Goal: Transaction & Acquisition: Download file/media

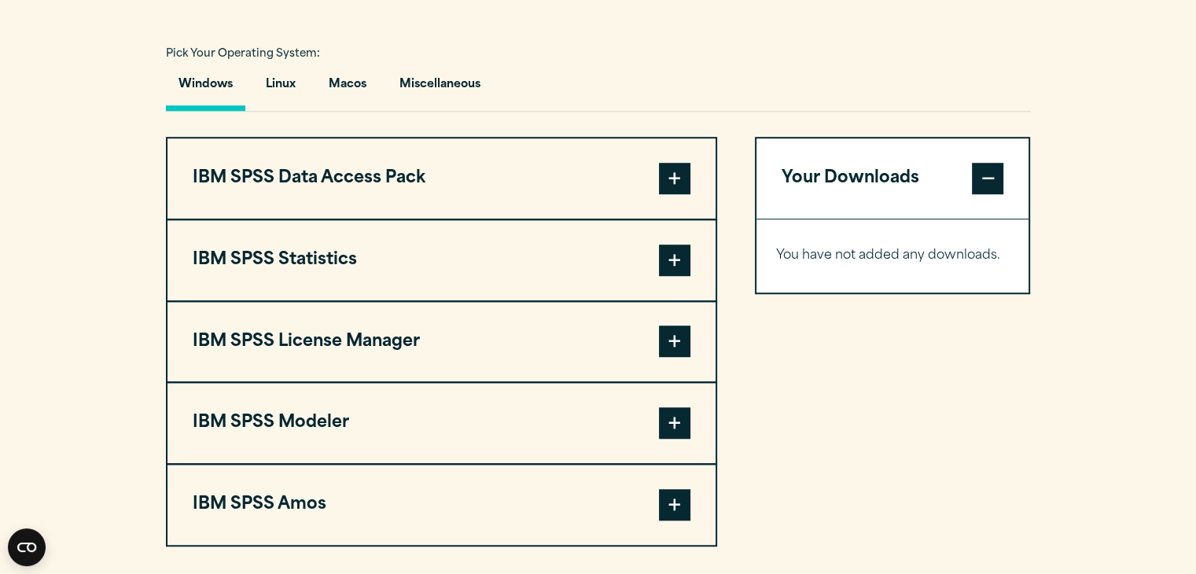
scroll to position [1134, 0]
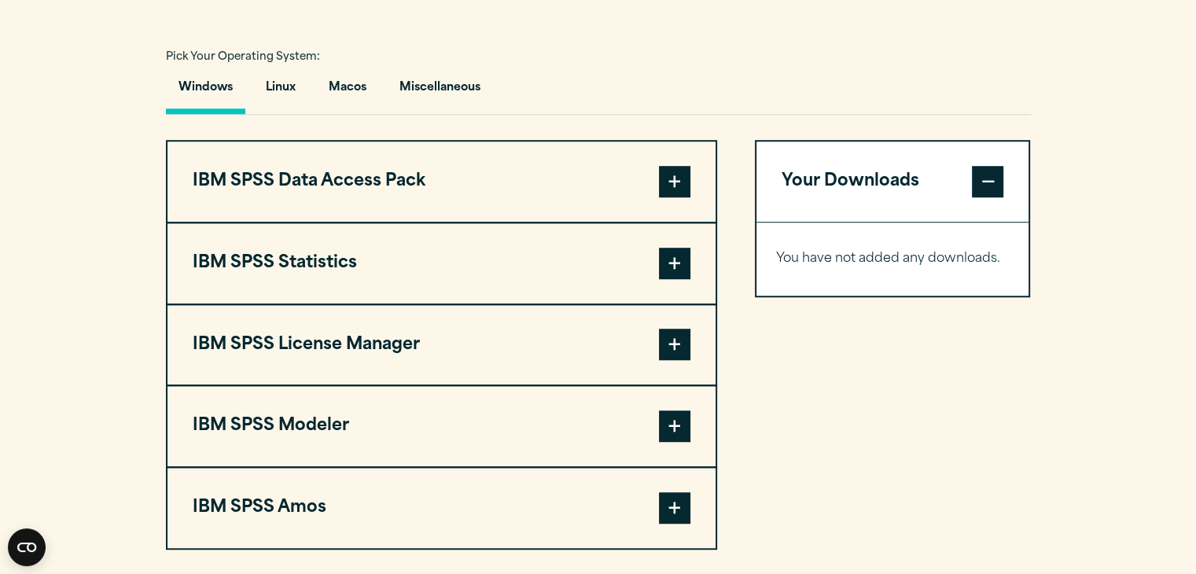
click at [669, 262] on span at bounding box center [674, 263] width 31 height 31
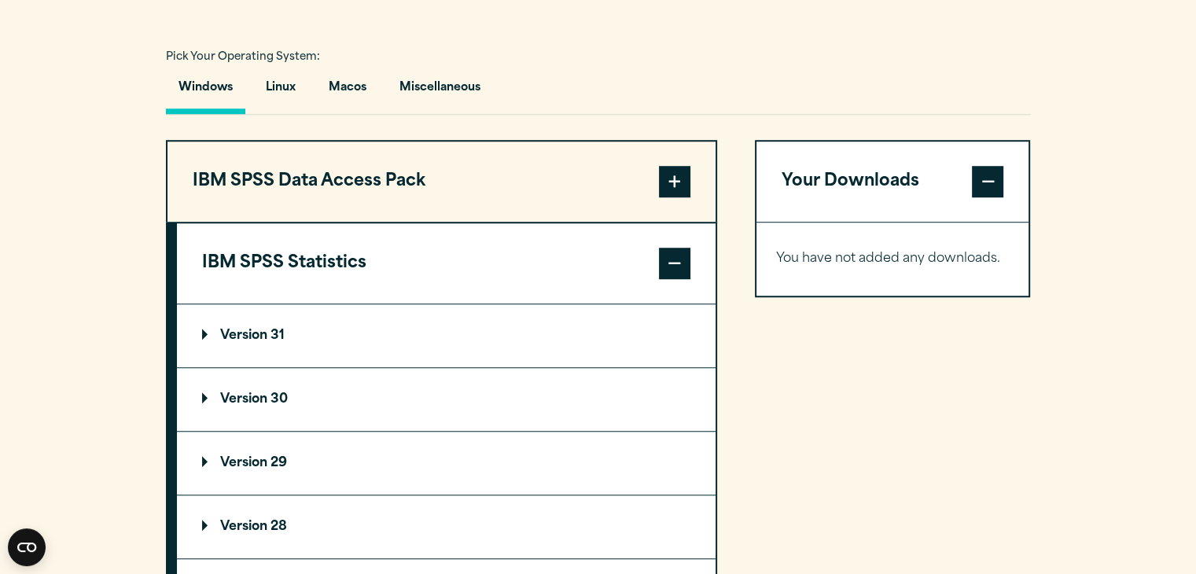
click at [254, 388] on summary "Version 30" at bounding box center [446, 399] width 539 height 63
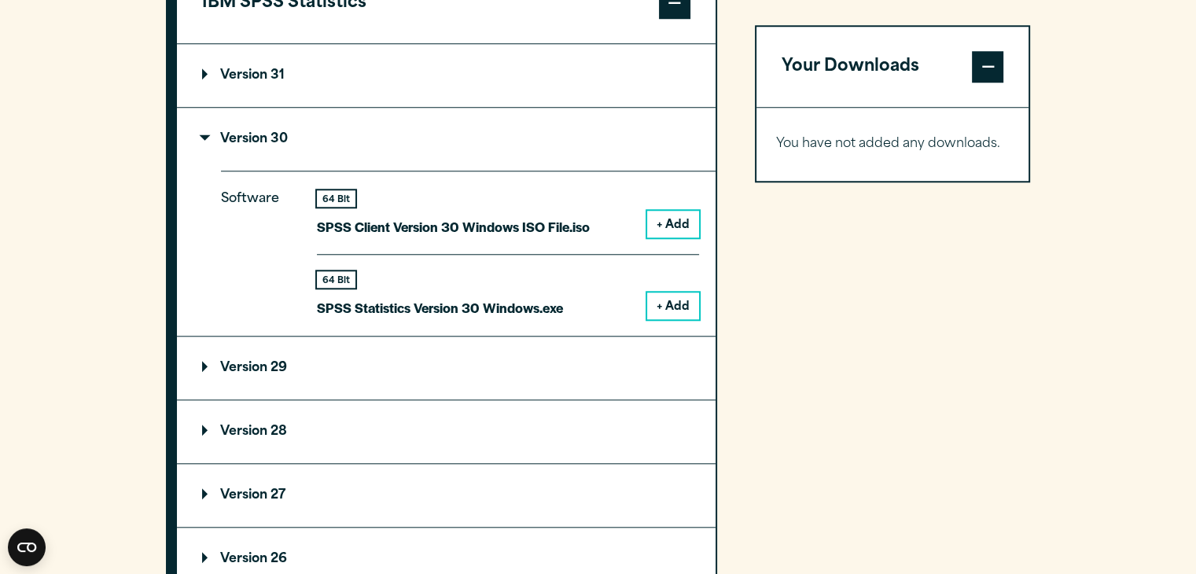
scroll to position [1398, 0]
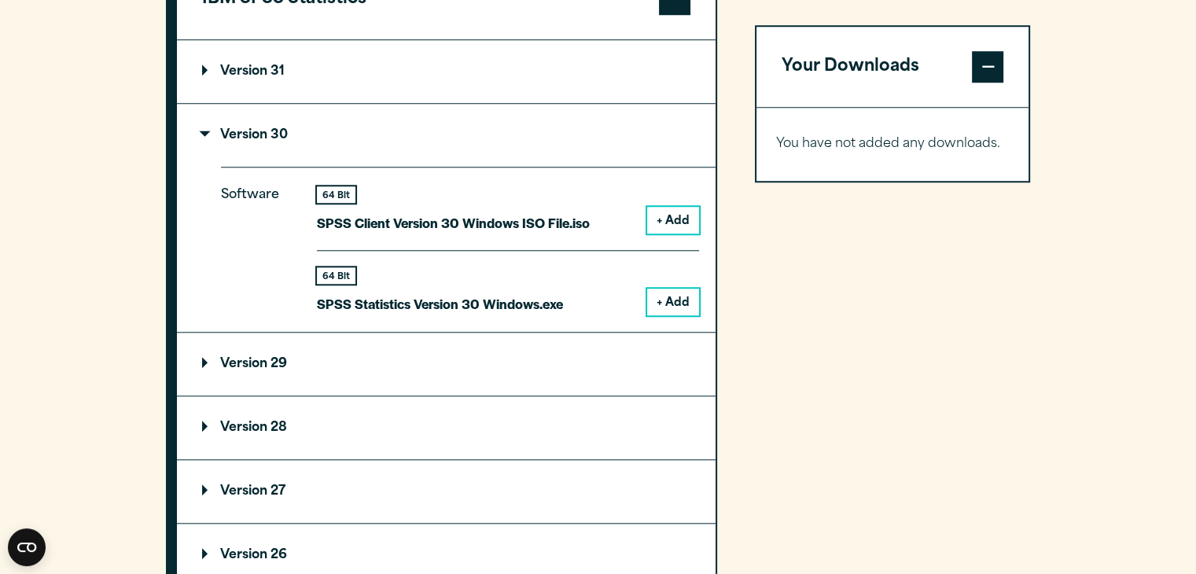
click at [671, 303] on button "+ Add" at bounding box center [673, 302] width 52 height 27
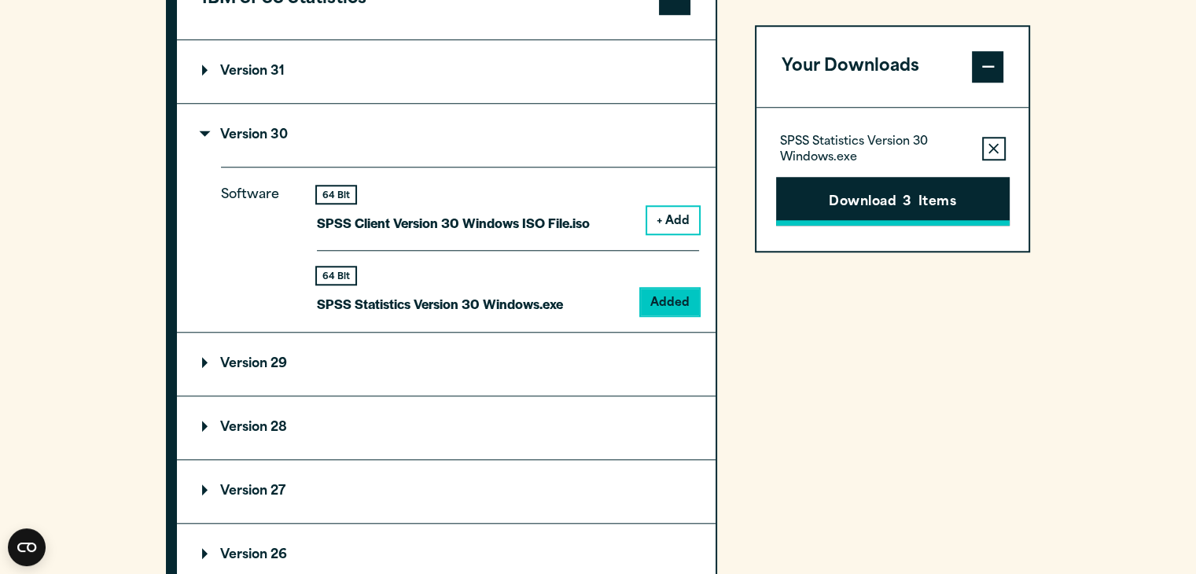
click at [867, 193] on button "Download 3 Items" at bounding box center [893, 201] width 234 height 49
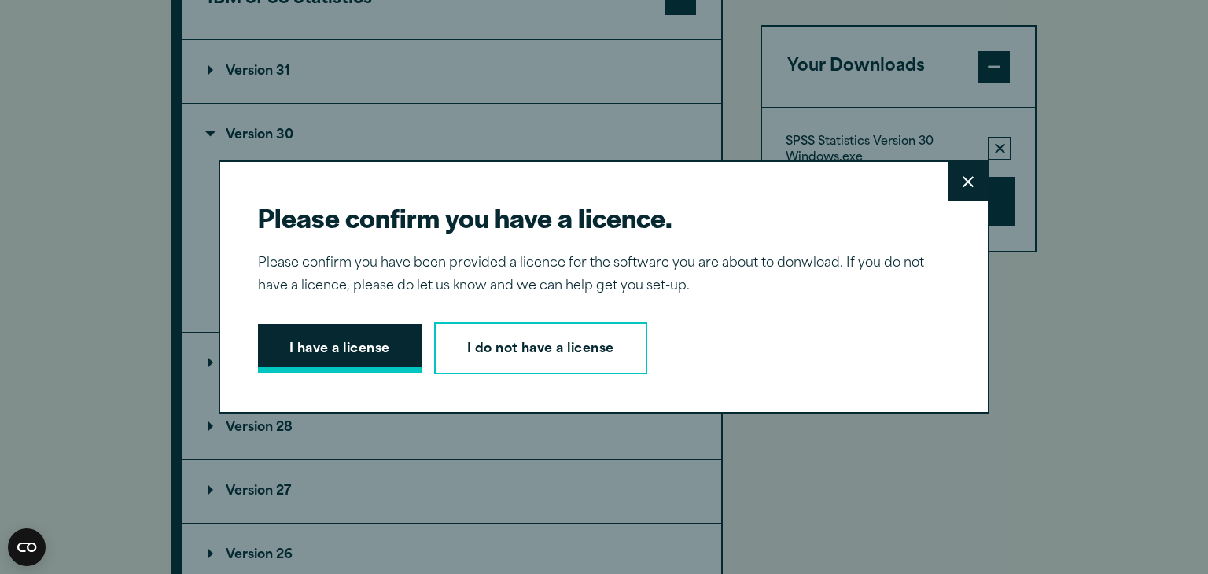
click at [340, 353] on button "I have a license" at bounding box center [340, 348] width 164 height 49
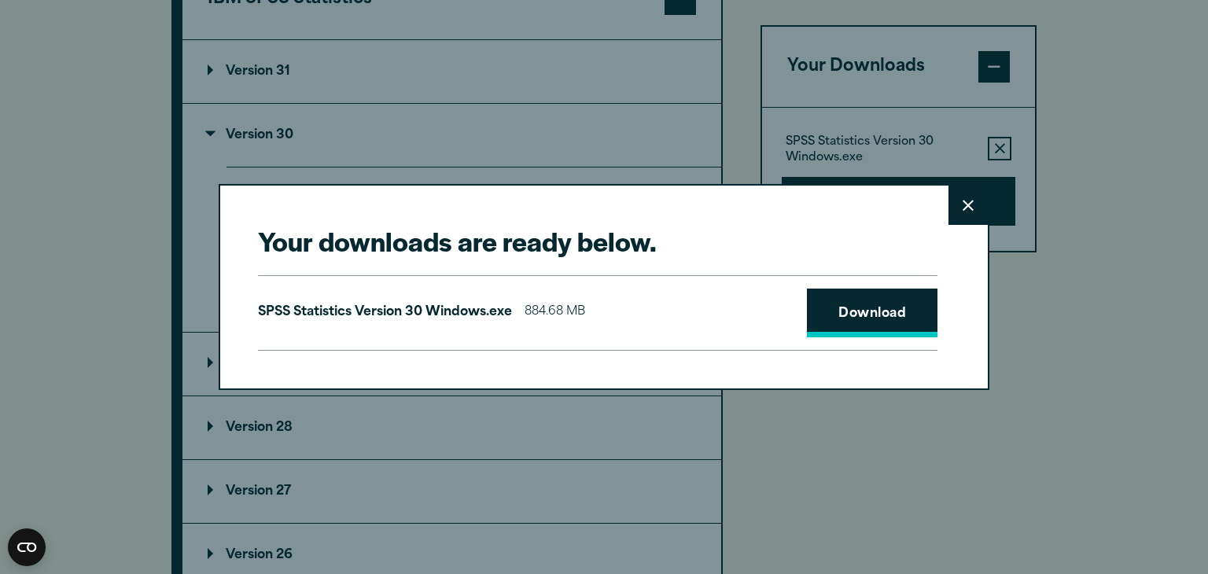
click at [871, 312] on link "Download" at bounding box center [872, 313] width 131 height 49
click at [962, 208] on icon at bounding box center [967, 205] width 11 height 11
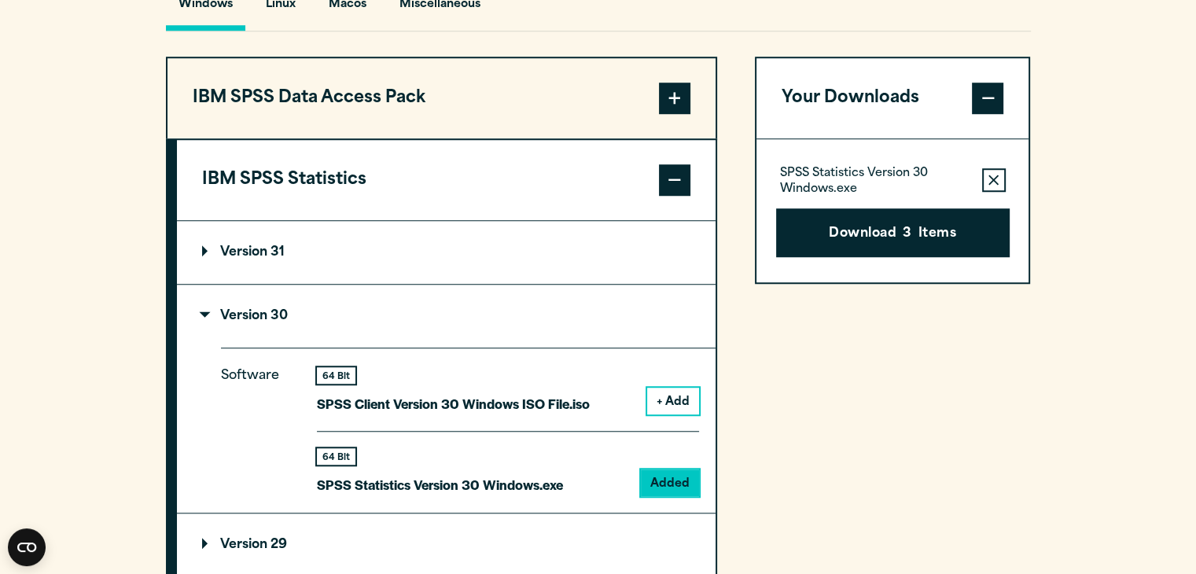
scroll to position [1161, 0]
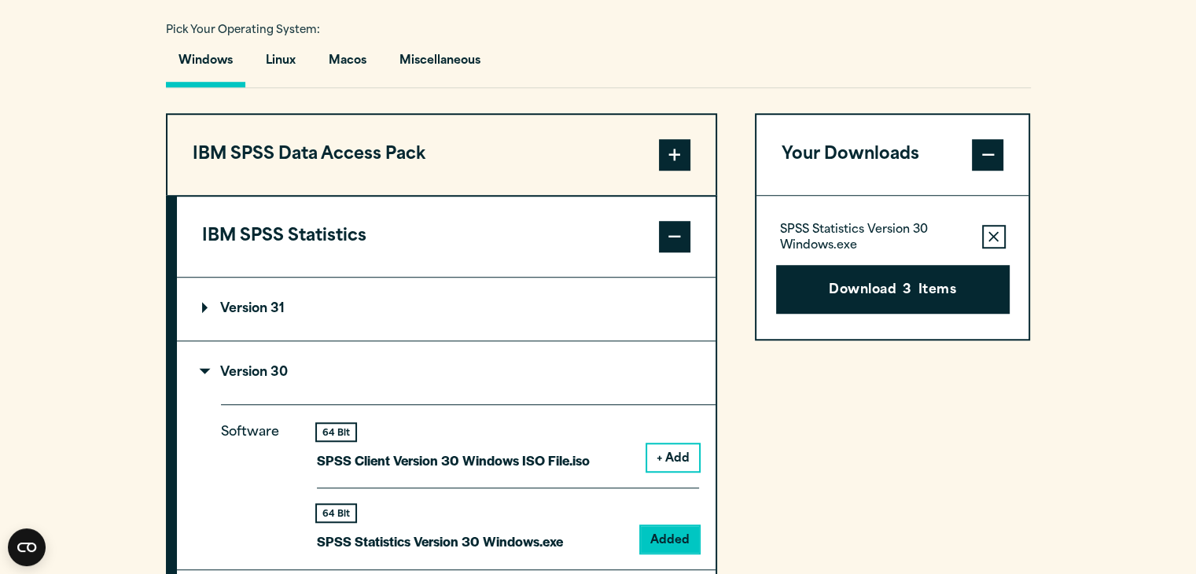
click at [667, 151] on span at bounding box center [674, 154] width 31 height 31
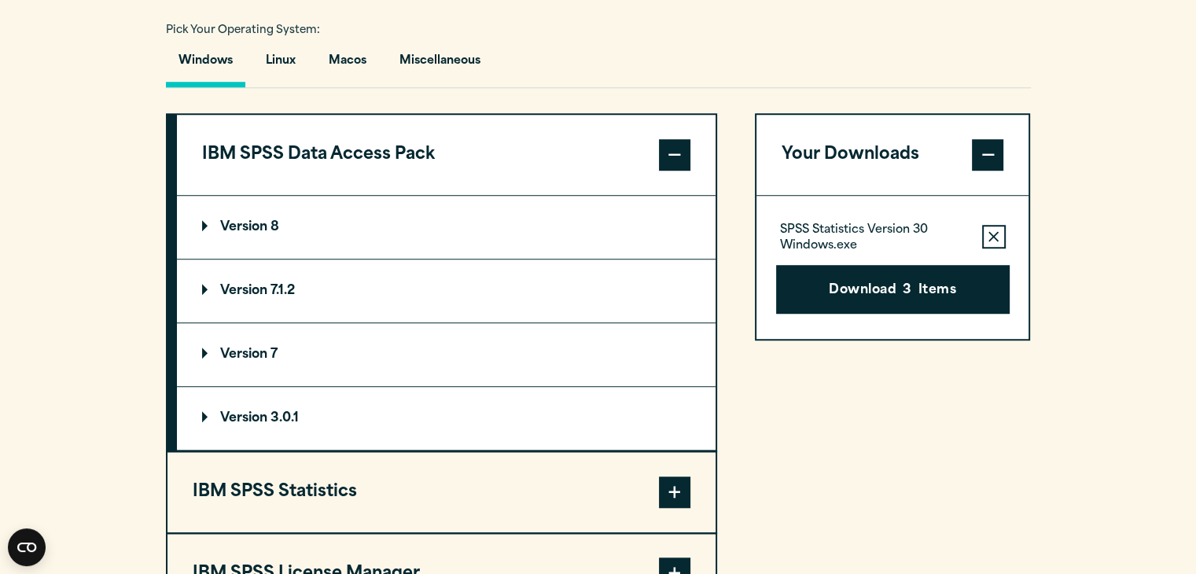
click at [667, 151] on span at bounding box center [674, 154] width 31 height 31
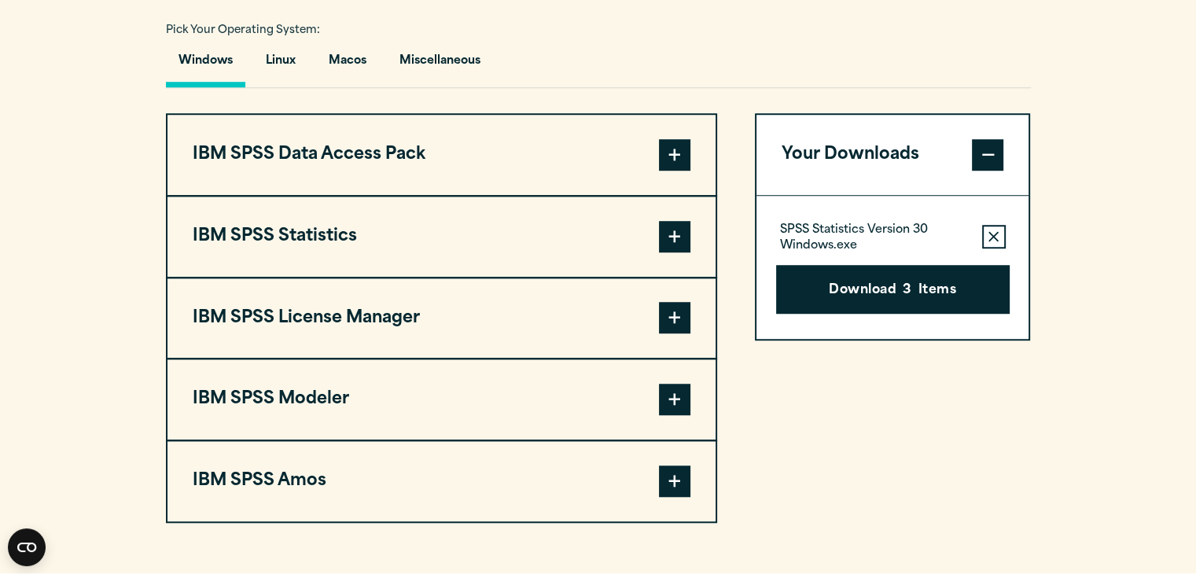
click at [676, 320] on span at bounding box center [674, 317] width 31 height 31
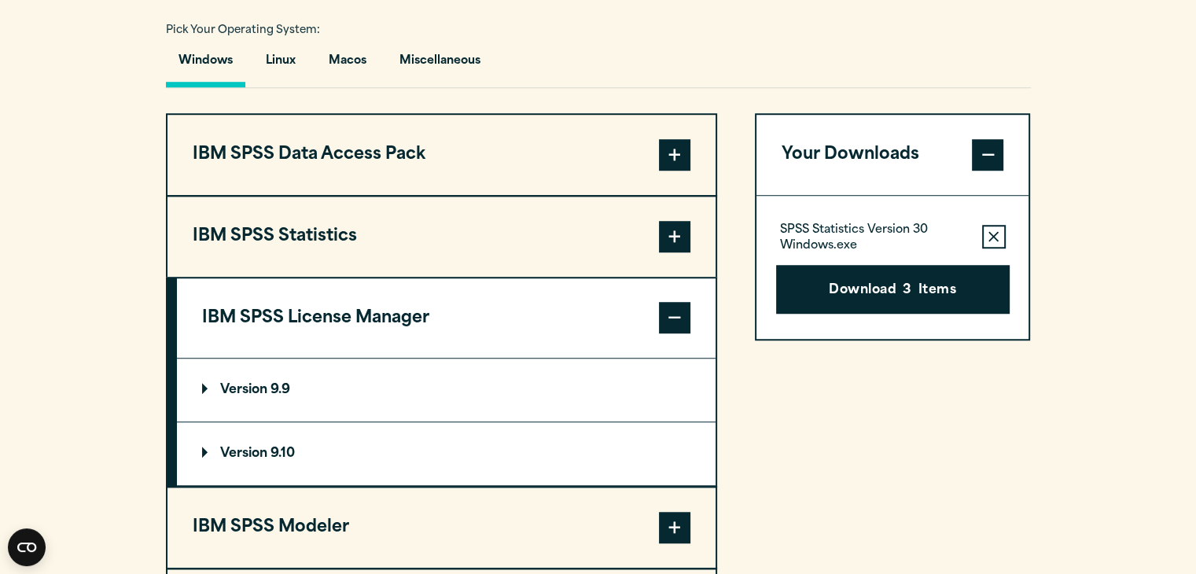
click at [676, 320] on span at bounding box center [674, 317] width 31 height 31
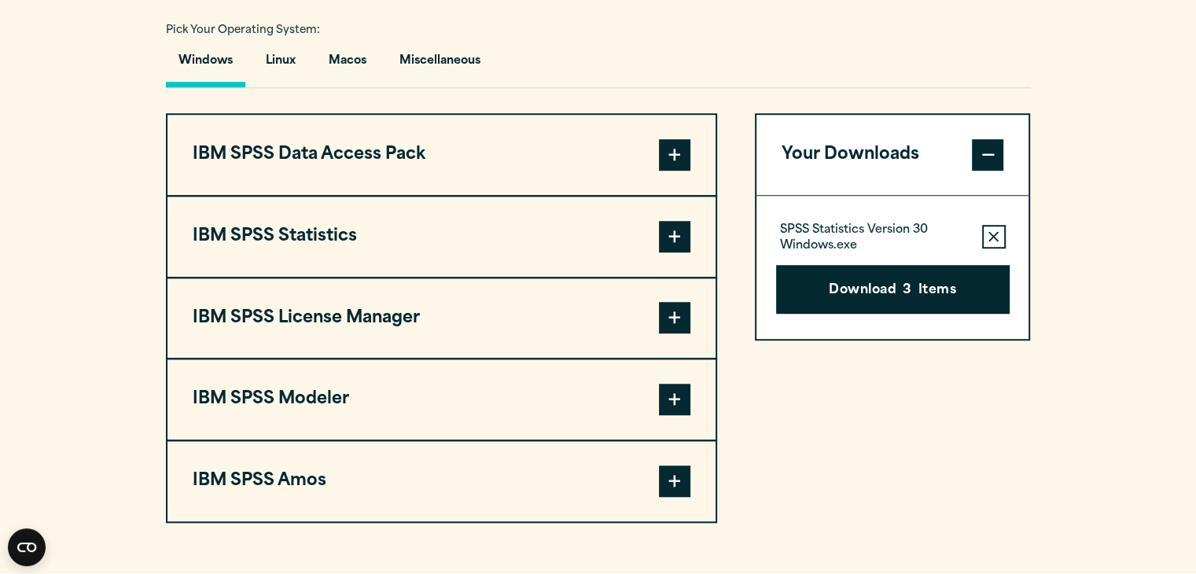
click at [680, 393] on span at bounding box center [674, 399] width 31 height 31
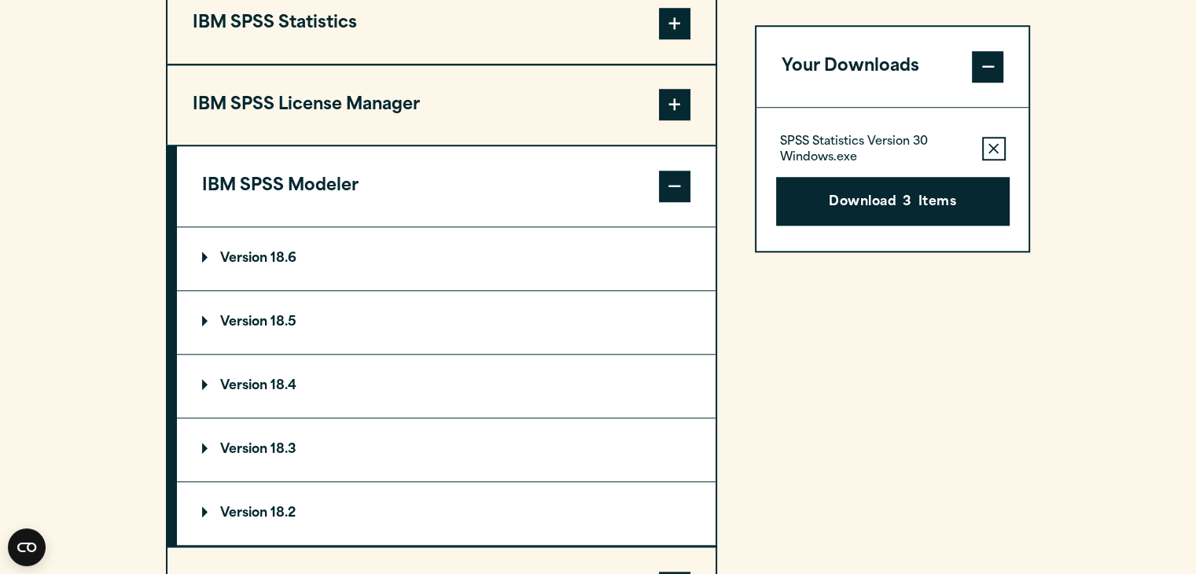
scroll to position [1370, 0]
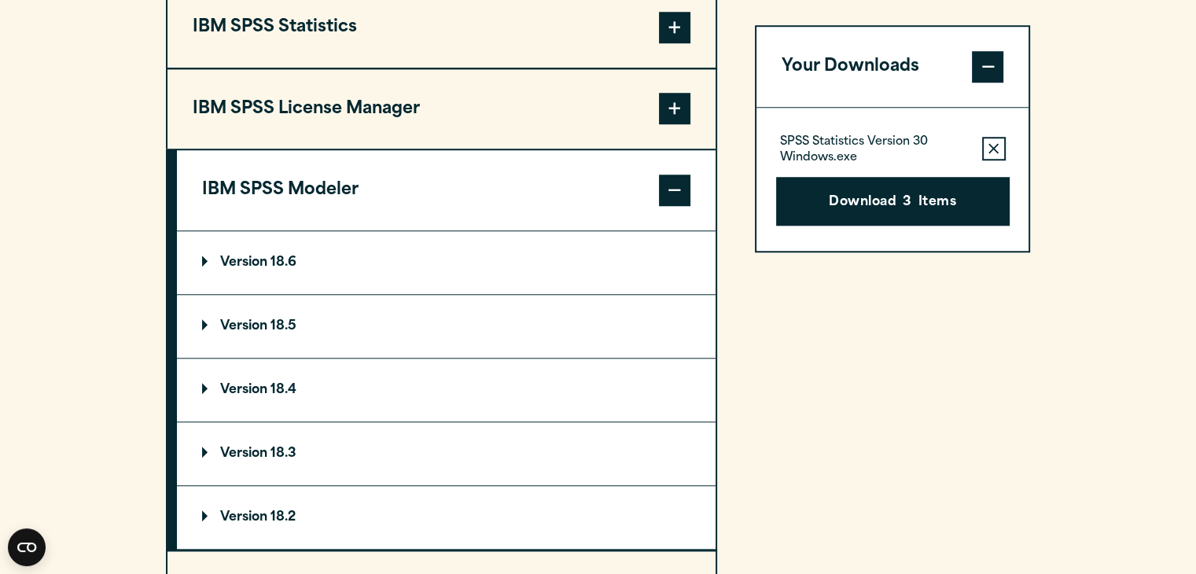
click at [666, 189] on span at bounding box center [674, 190] width 31 height 31
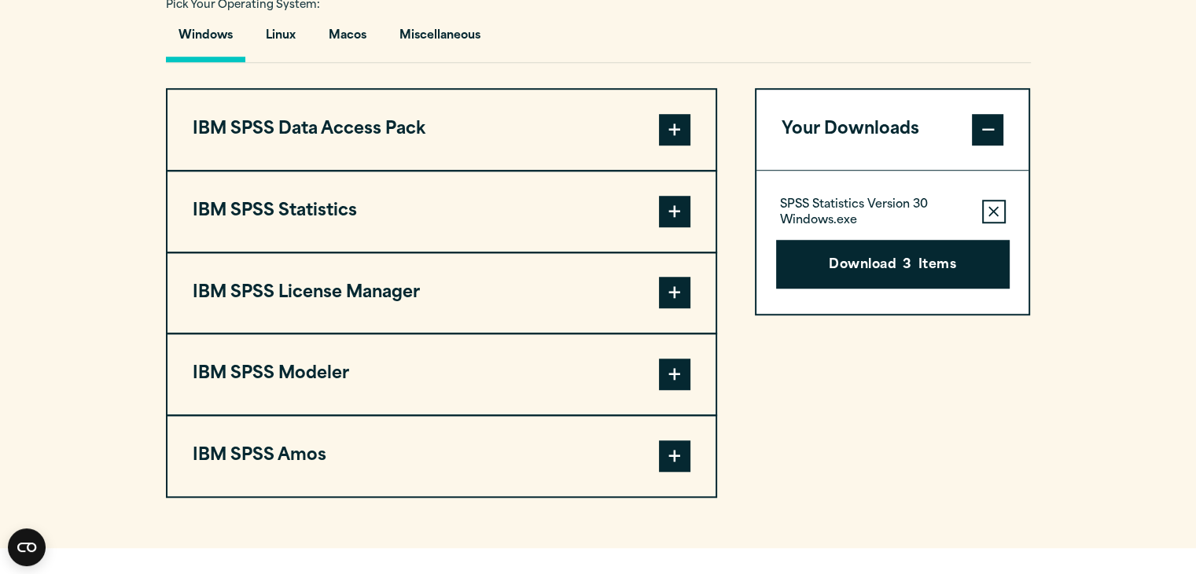
scroll to position [1183, 0]
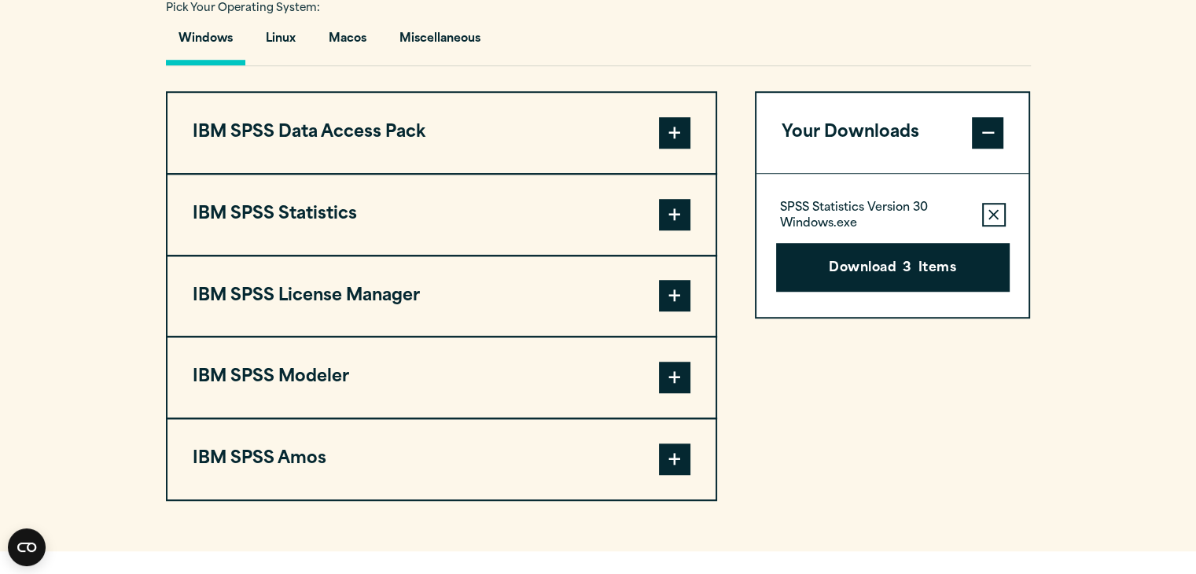
click at [991, 217] on icon "button" at bounding box center [993, 214] width 10 height 11
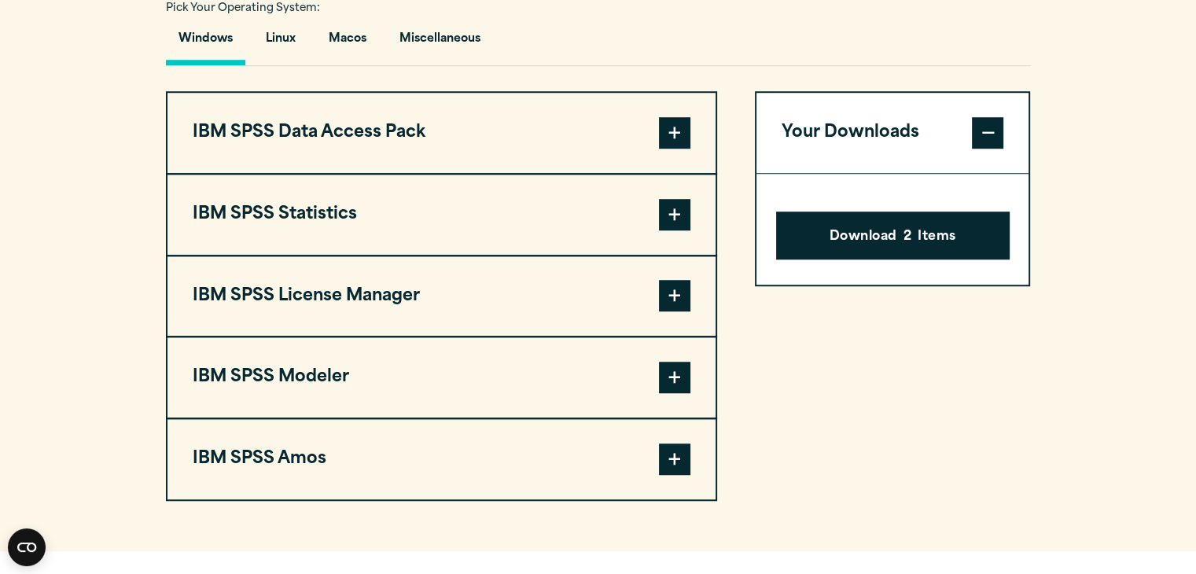
click at [992, 180] on div "Download 2 Items" at bounding box center [892, 230] width 273 height 112
click at [911, 244] on span "2" at bounding box center [907, 237] width 8 height 20
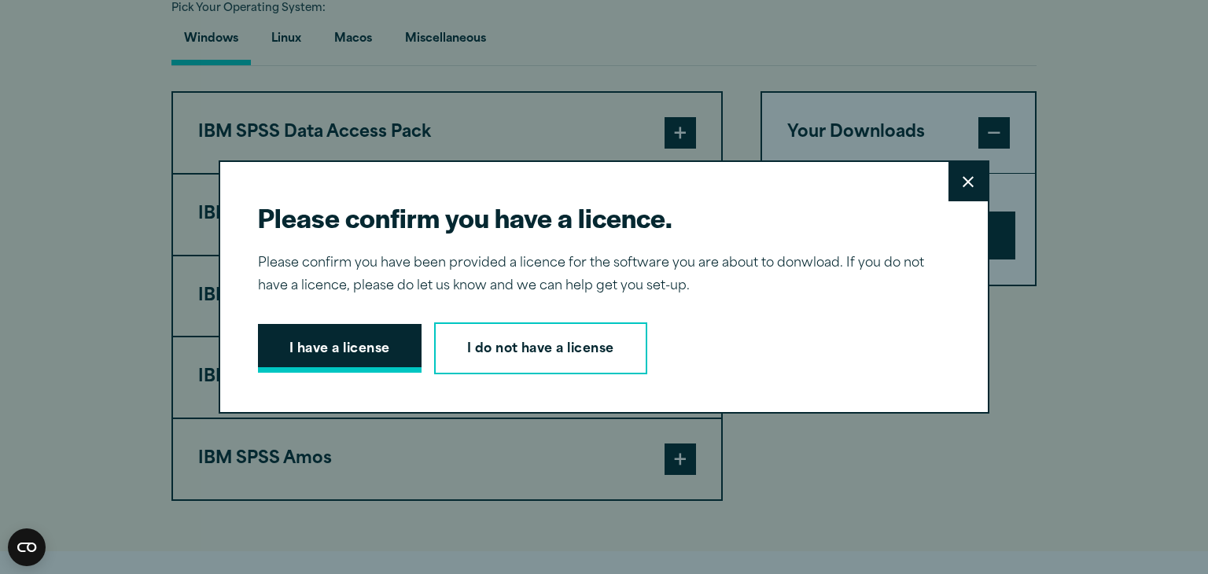
click at [356, 355] on button "I have a license" at bounding box center [340, 348] width 164 height 49
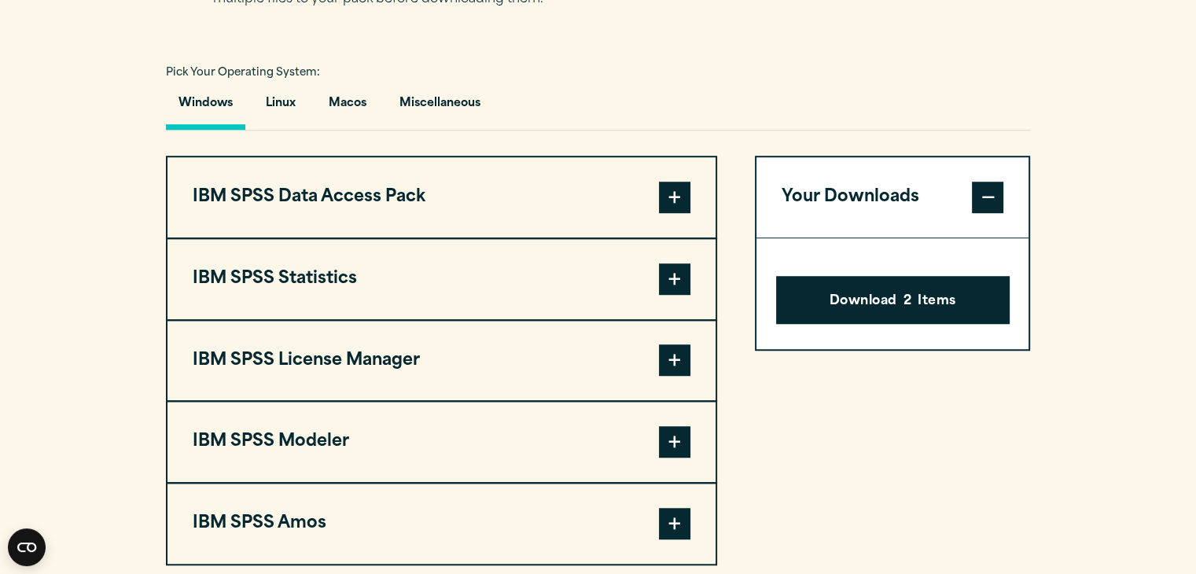
scroll to position [1108, 0]
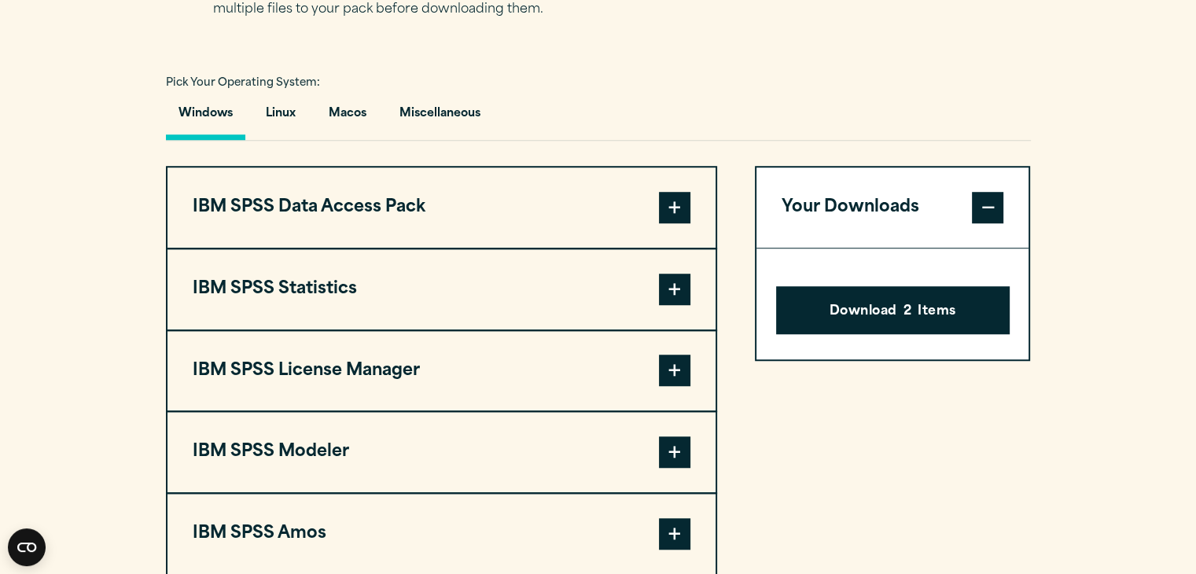
click at [994, 202] on span at bounding box center [987, 207] width 31 height 31
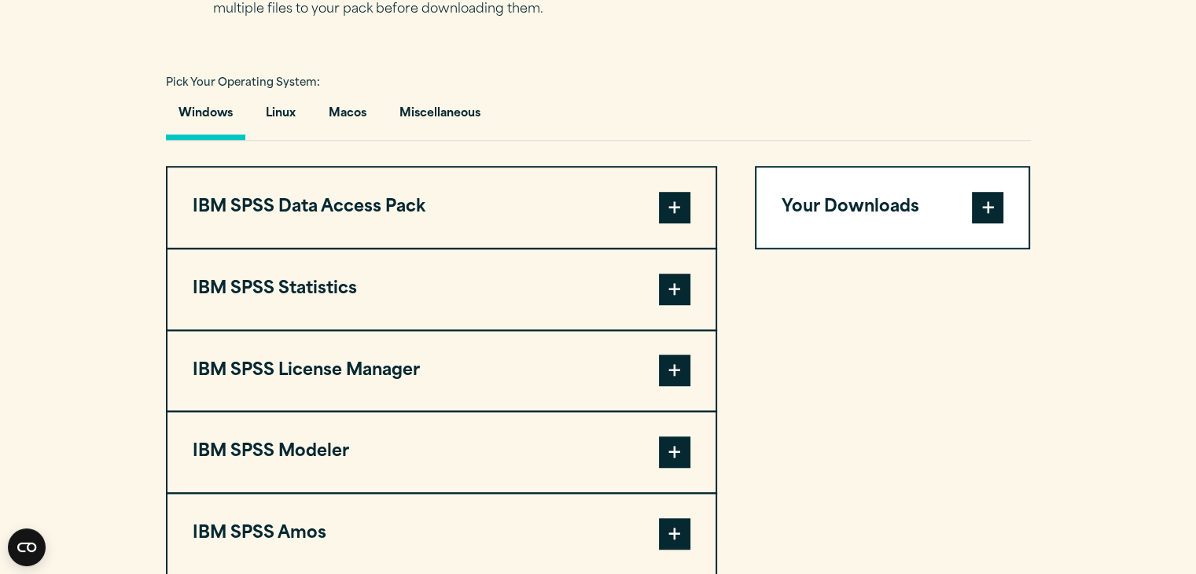
click at [686, 290] on span at bounding box center [674, 289] width 31 height 31
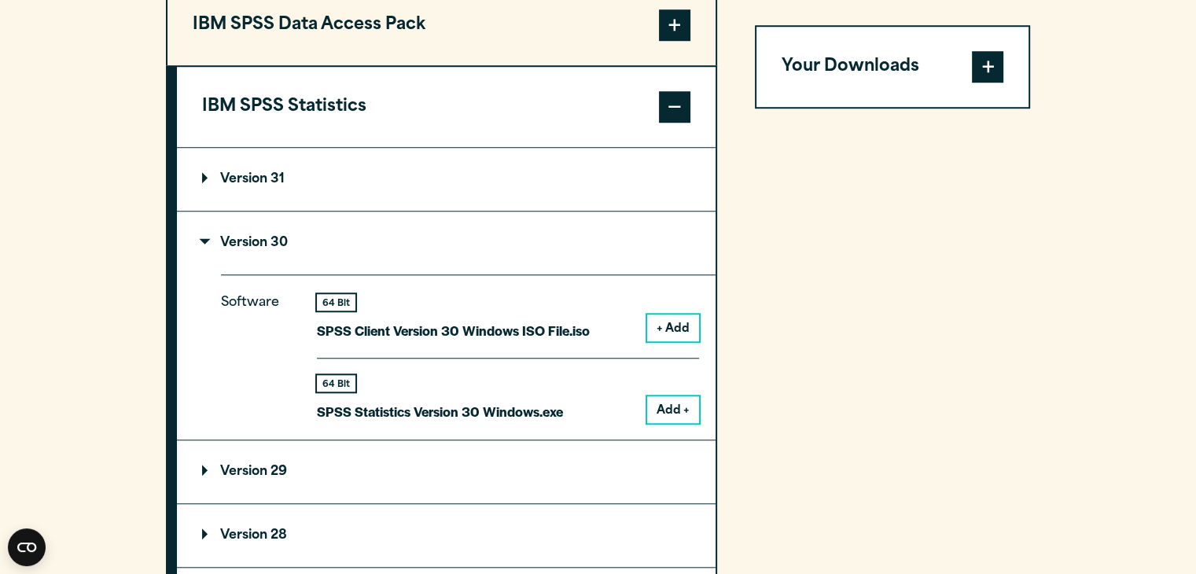
scroll to position [1303, 0]
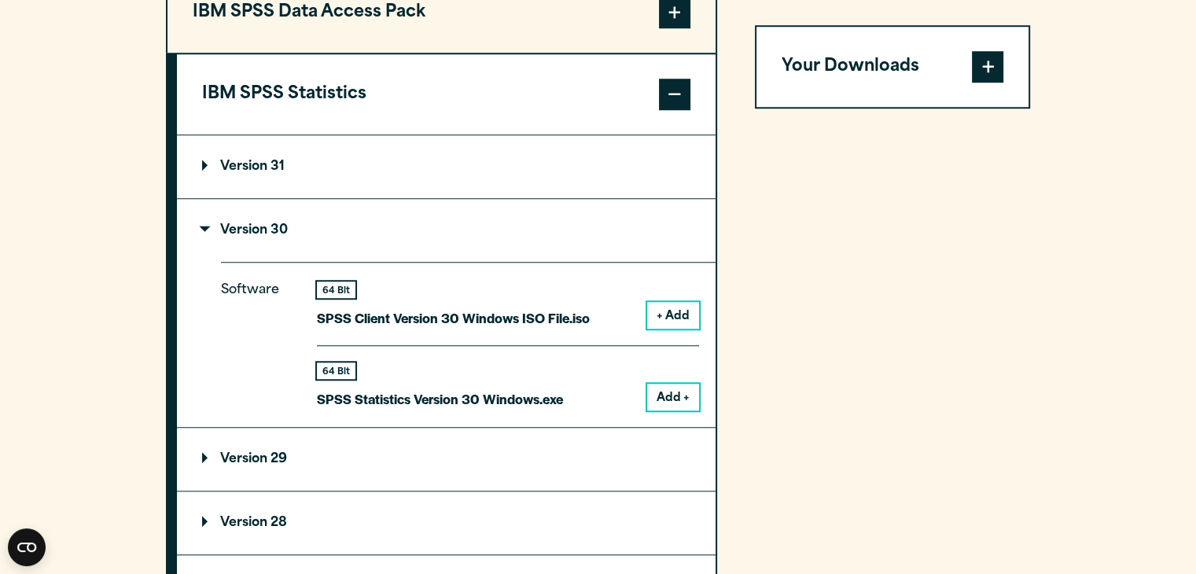
click at [670, 398] on button "Add +" at bounding box center [673, 397] width 52 height 27
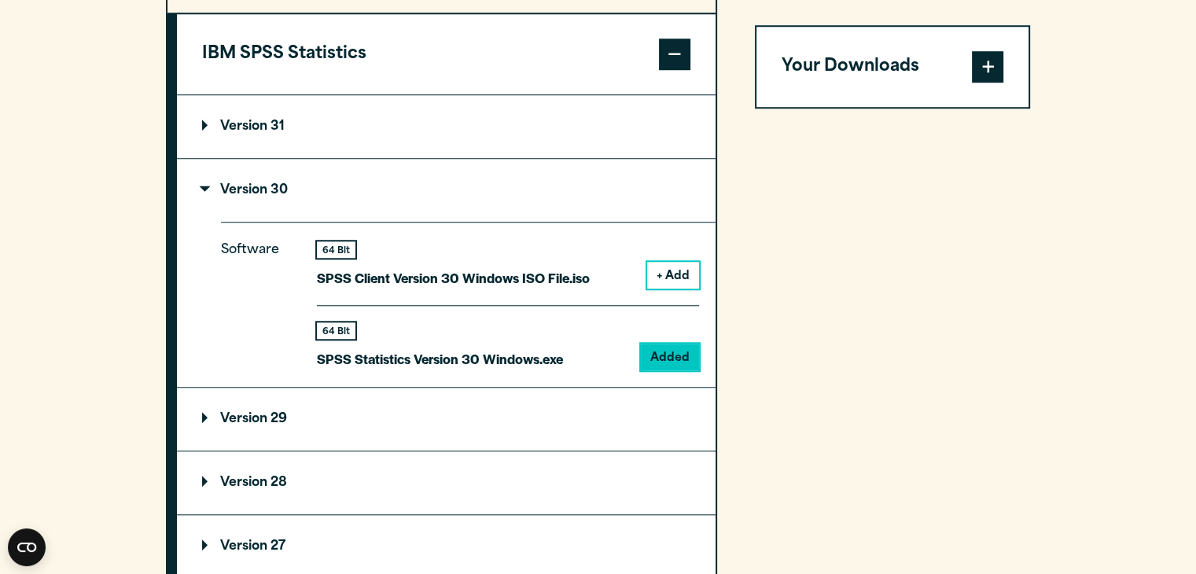
scroll to position [1334, 0]
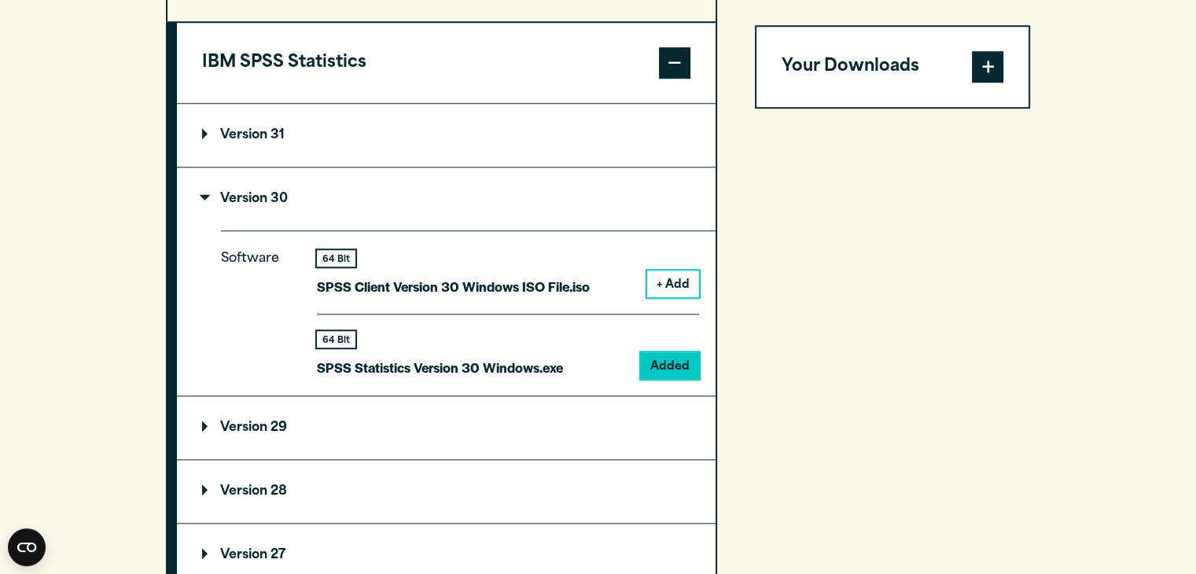
click at [985, 65] on span at bounding box center [987, 66] width 31 height 31
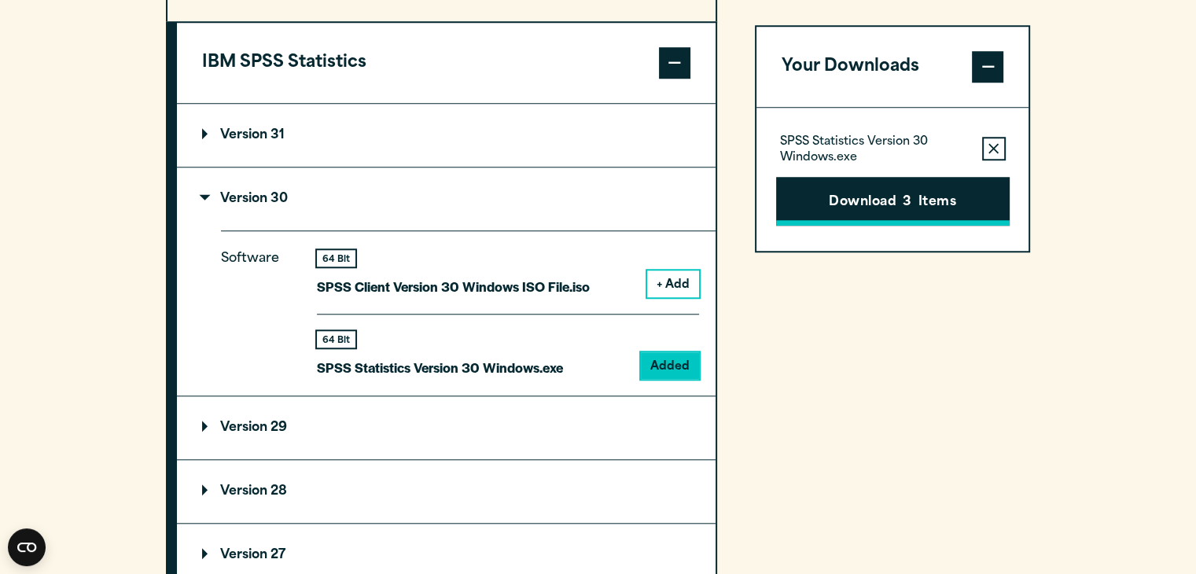
click at [898, 208] on button "Download 3 Items" at bounding box center [893, 201] width 234 height 49
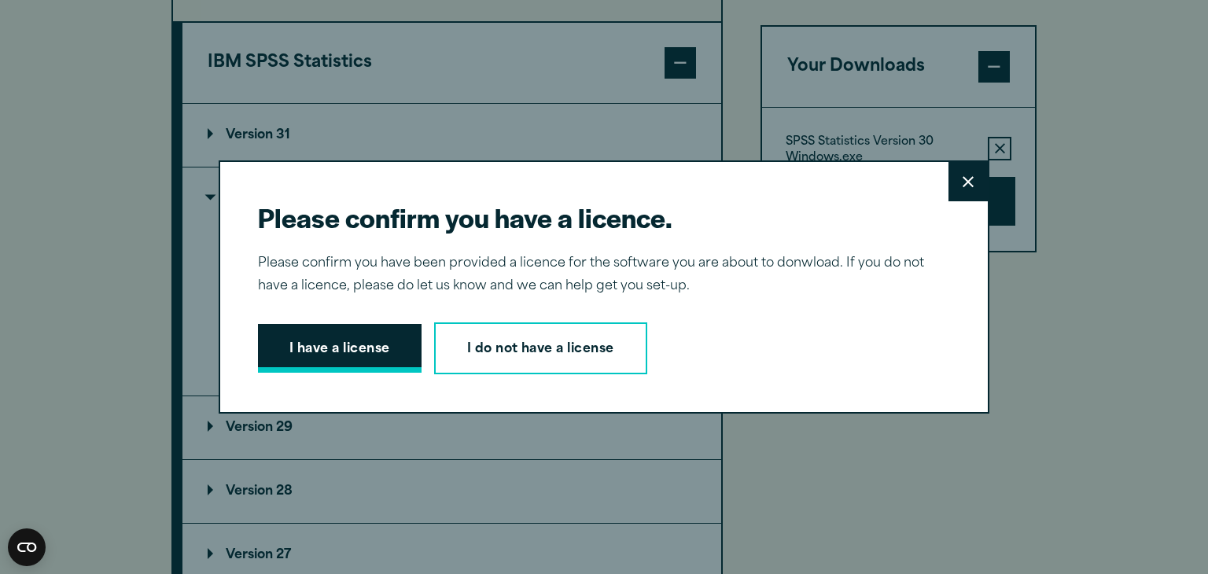
click at [345, 337] on button "I have a license" at bounding box center [340, 348] width 164 height 49
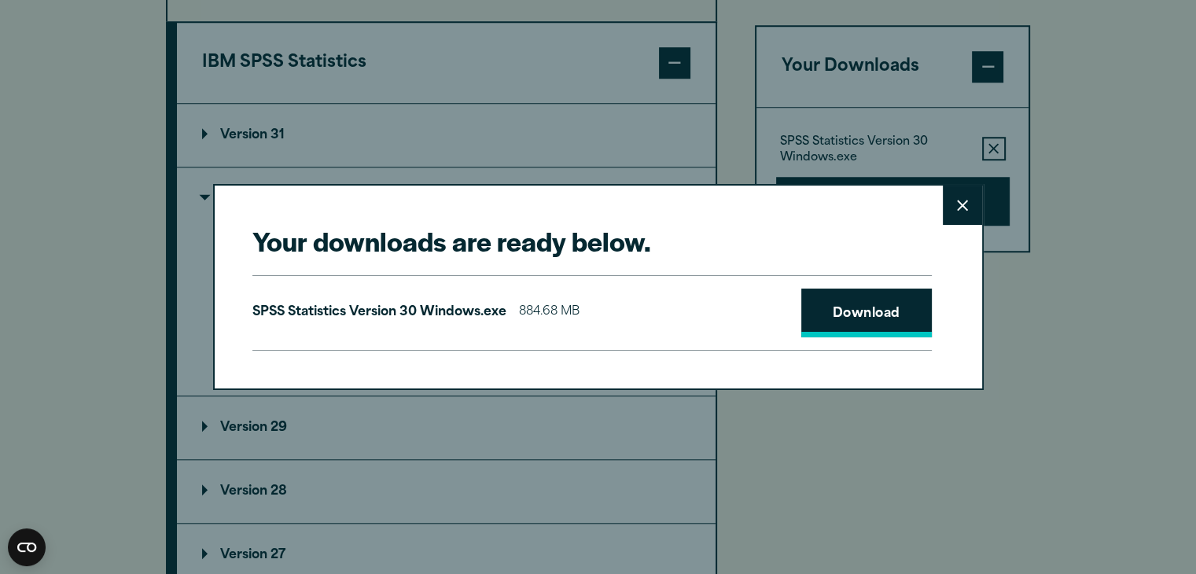
click at [863, 316] on link "Download" at bounding box center [866, 313] width 131 height 49
click at [865, 310] on link "Download" at bounding box center [866, 313] width 131 height 49
